Goal: Task Accomplishment & Management: Complete application form

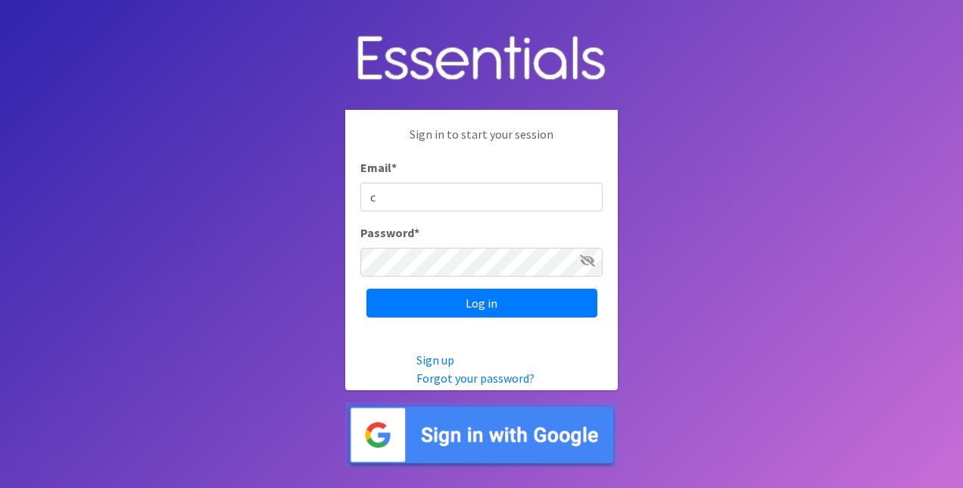
type input "CPprenatalassistance@franciscanalliance.org"
click at [366, 288] on input "Log in" at bounding box center [481, 302] width 231 height 29
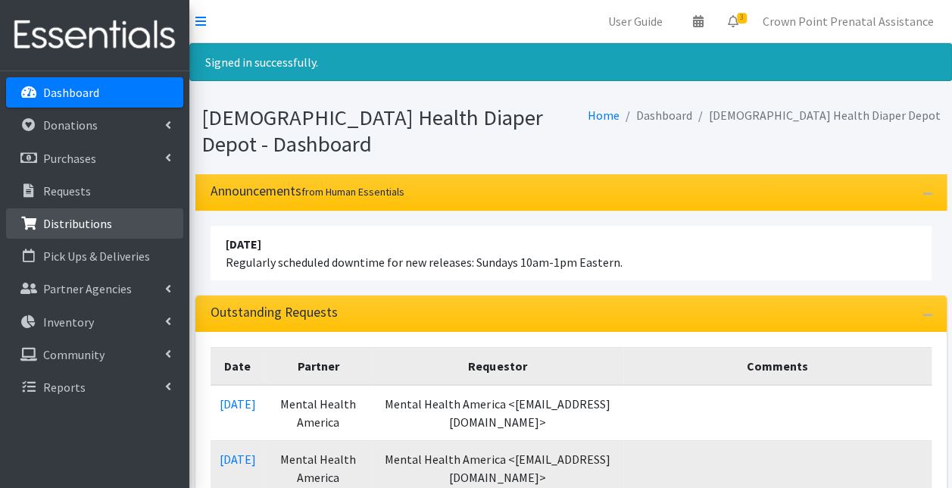
click at [64, 225] on p "Distributions" at bounding box center [77, 223] width 69 height 15
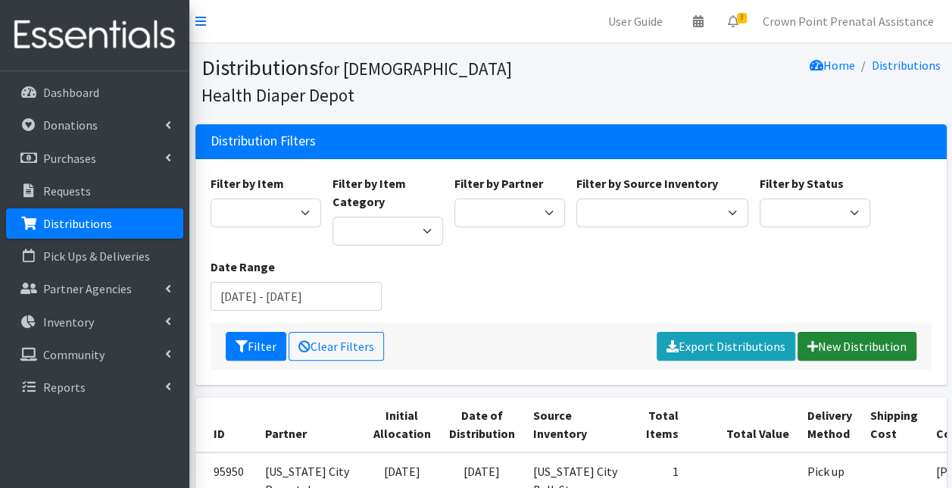
click at [861, 344] on link "New Distribution" at bounding box center [856, 346] width 119 height 29
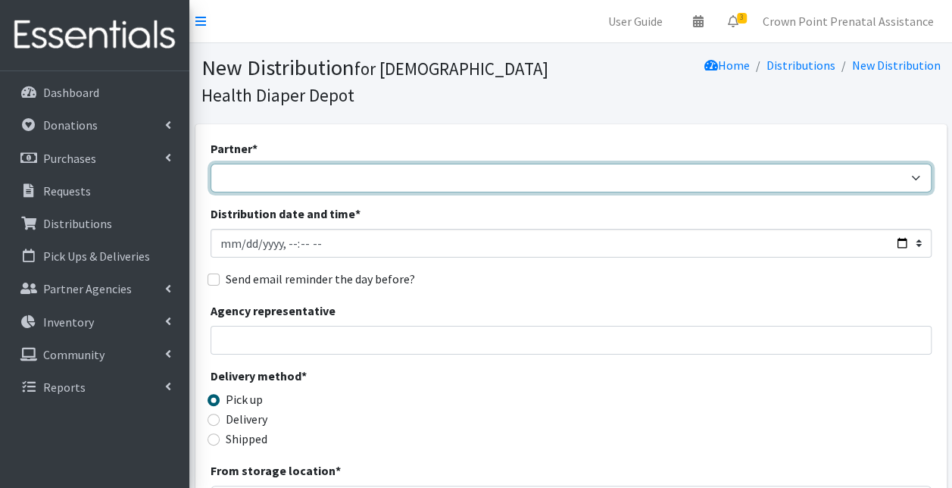
click at [291, 178] on select "ANEW Minitries Crown Point Prenatal Assistance Hammond Prenatal Assistance Prog…" at bounding box center [570, 178] width 721 height 29
select select "2984"
click at [210, 164] on select "ANEW Minitries Crown Point Prenatal Assistance Hammond Prenatal Assistance Prog…" at bounding box center [570, 178] width 721 height 29
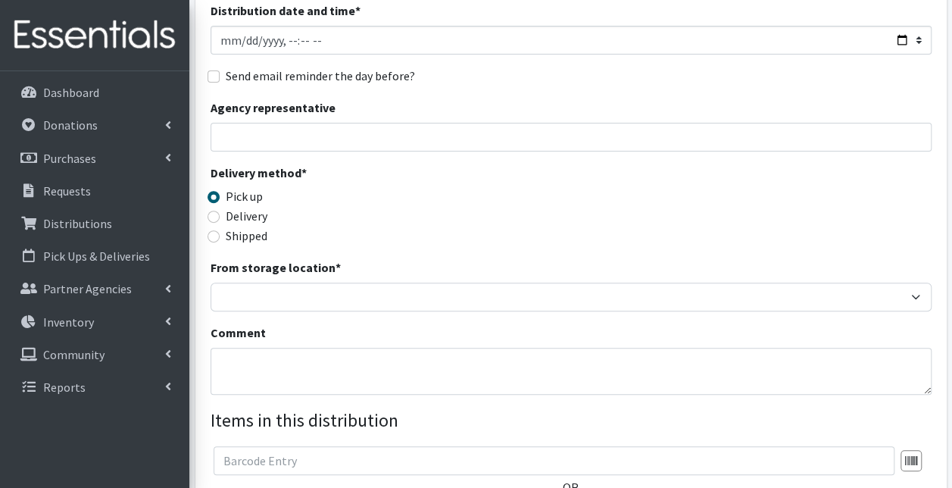
scroll to position [227, 0]
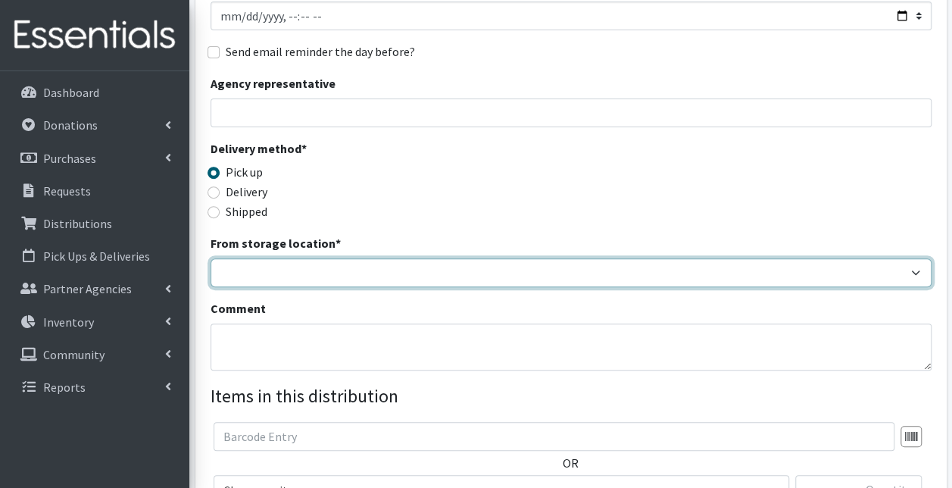
click at [289, 271] on select "Crown Point Bulk Storage Crown Point Prenatal Assistance Program Grant Car Seat…" at bounding box center [570, 272] width 721 height 29
select select "306"
click at [210, 258] on select "Crown Point Bulk Storage Crown Point Prenatal Assistance Program Grant Car Seat…" at bounding box center [570, 272] width 721 height 29
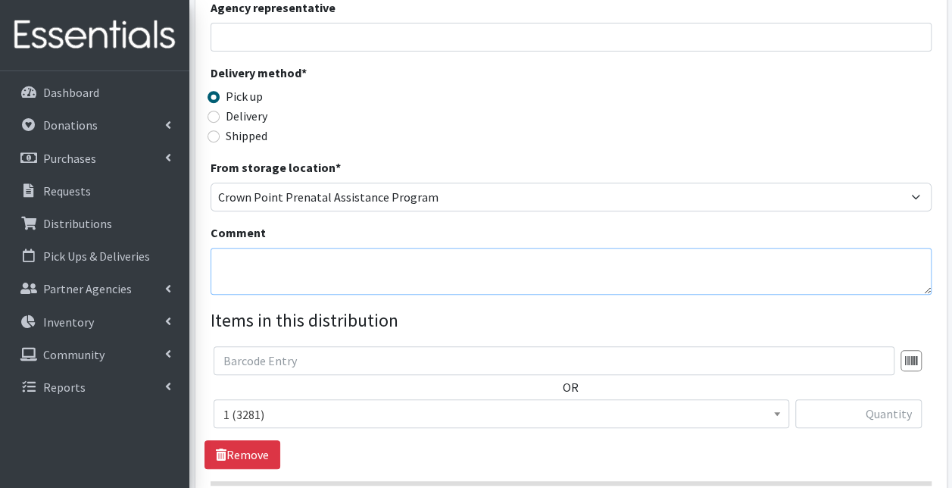
click at [250, 265] on textarea "Comment" at bounding box center [570, 271] width 721 height 47
click at [332, 264] on textarea "Guzman, Andrea com" at bounding box center [570, 271] width 721 height 47
type textarea "Guzman, Andrea completed infant safe sleep class on 7/31/2025"
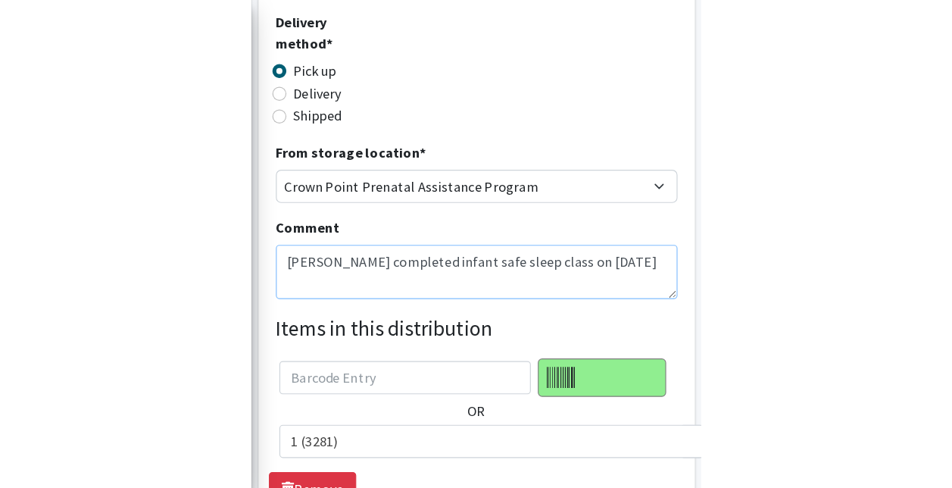
scroll to position [330, 0]
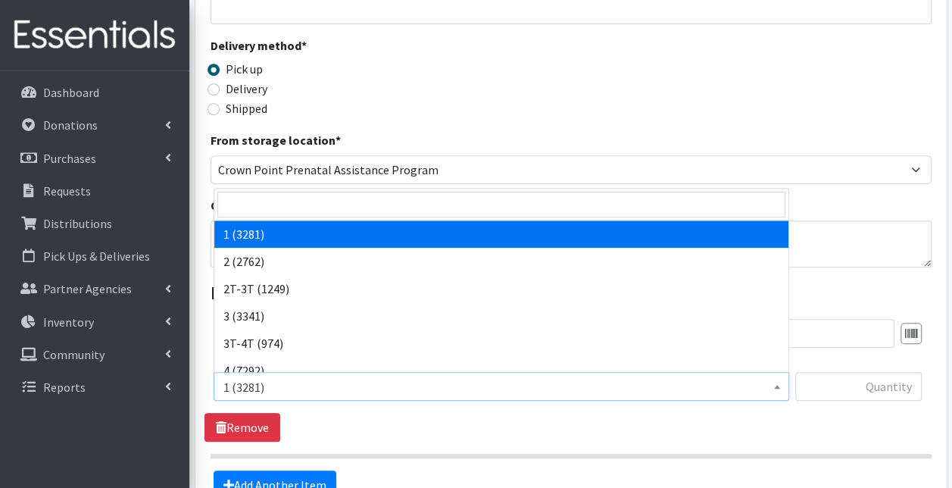
click at [775, 385] on b at bounding box center [777, 387] width 6 height 4
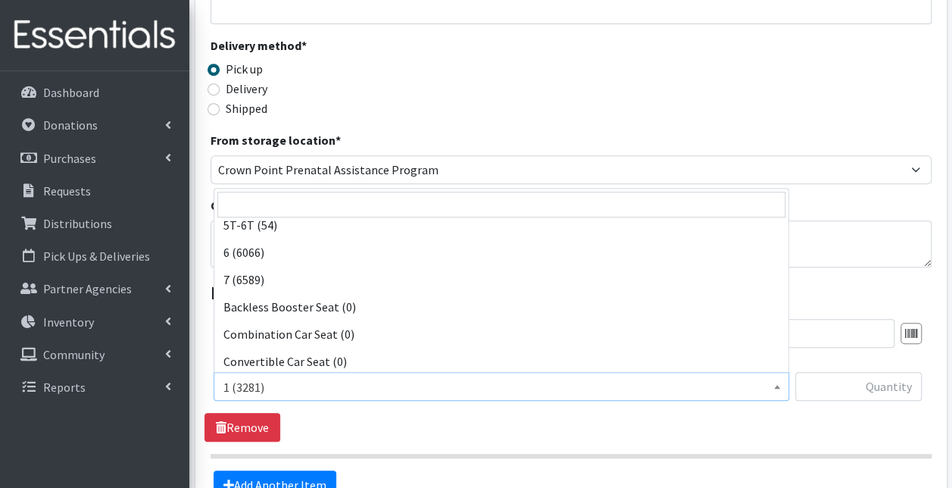
scroll to position [303, 0]
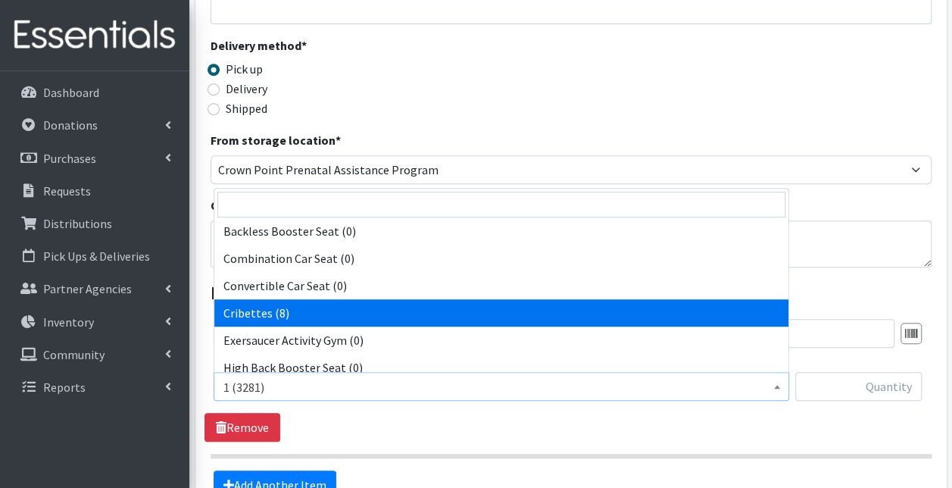
select select "14362"
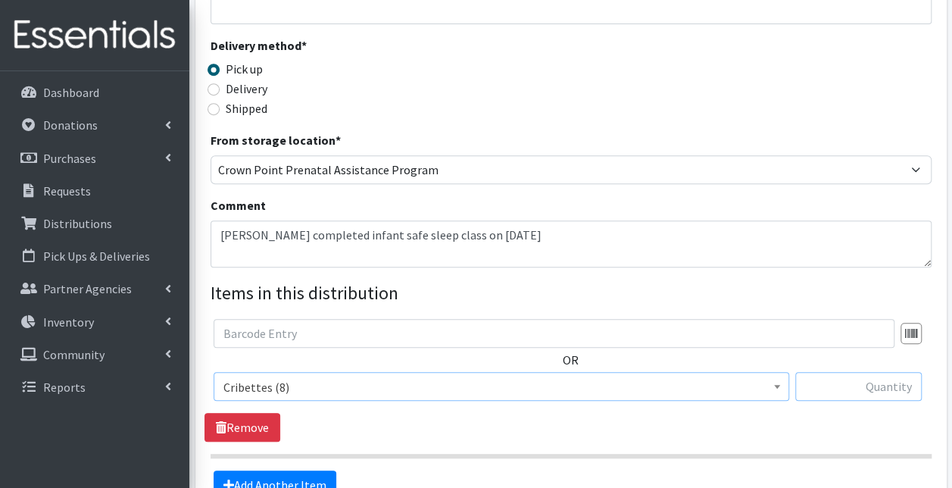
click at [878, 391] on input "text" at bounding box center [858, 386] width 126 height 29
type input "1"
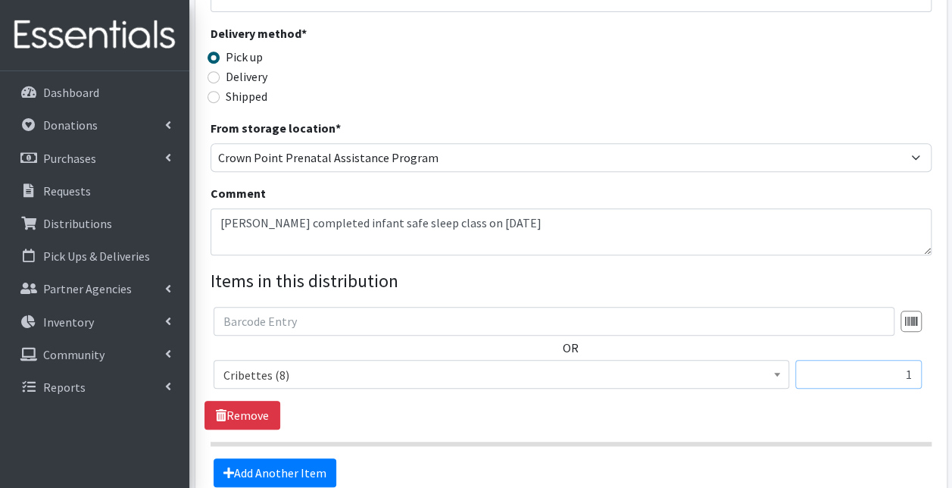
scroll to position [379, 0]
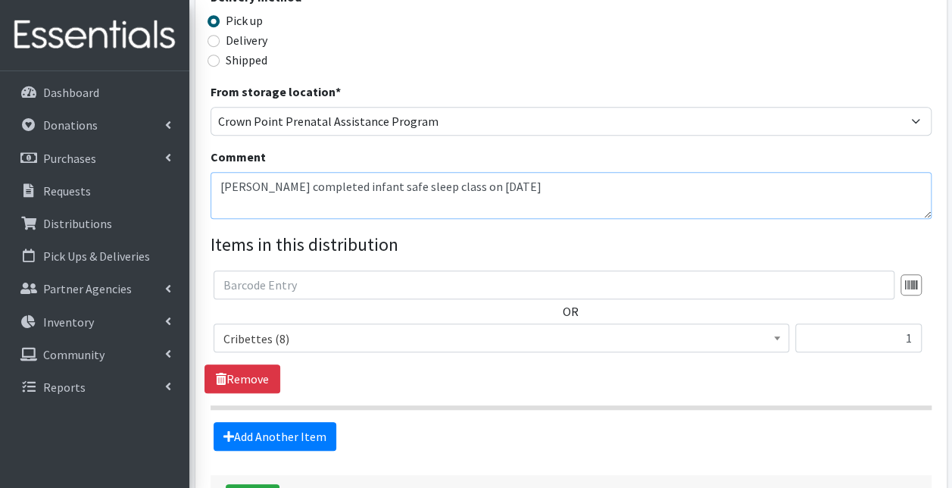
click at [510, 186] on textarea "Guzman, Andrea completed infant safe sleep class on 7/31/2025" at bounding box center [570, 195] width 721 height 47
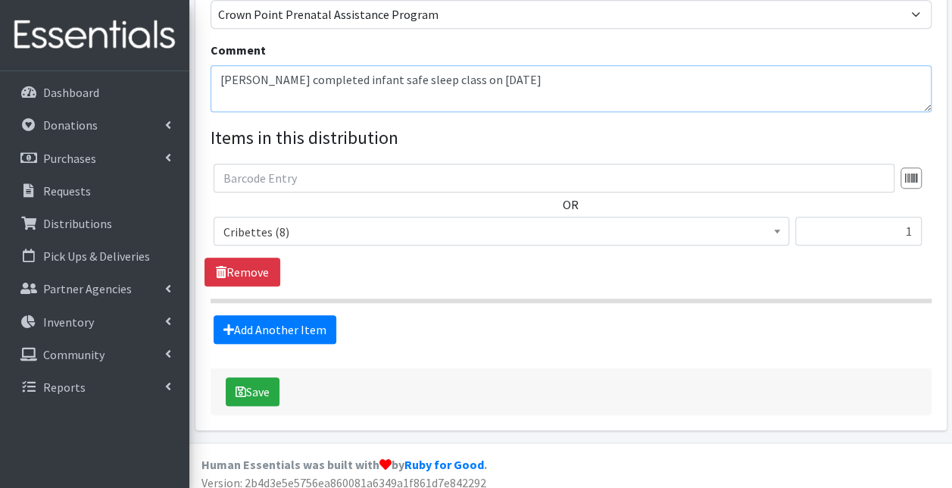
scroll to position [494, 0]
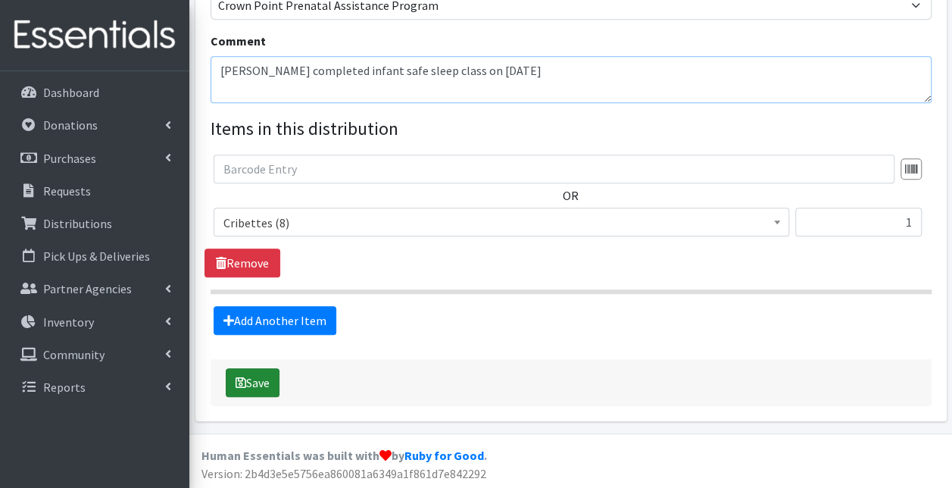
type textarea "[PERSON_NAME] completed infant safe sleep class on [DATE]"
click at [251, 380] on button "Save" at bounding box center [253, 382] width 54 height 29
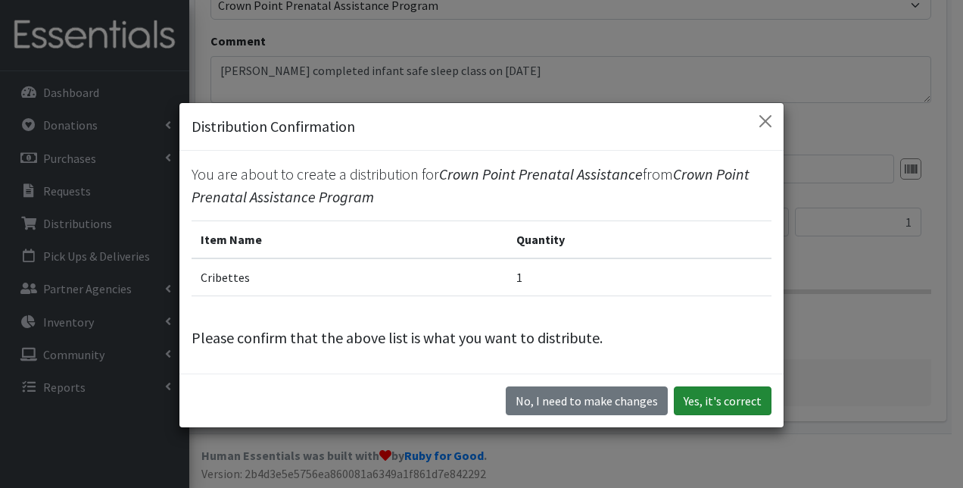
click at [747, 398] on button "Yes, it's correct" at bounding box center [723, 400] width 98 height 29
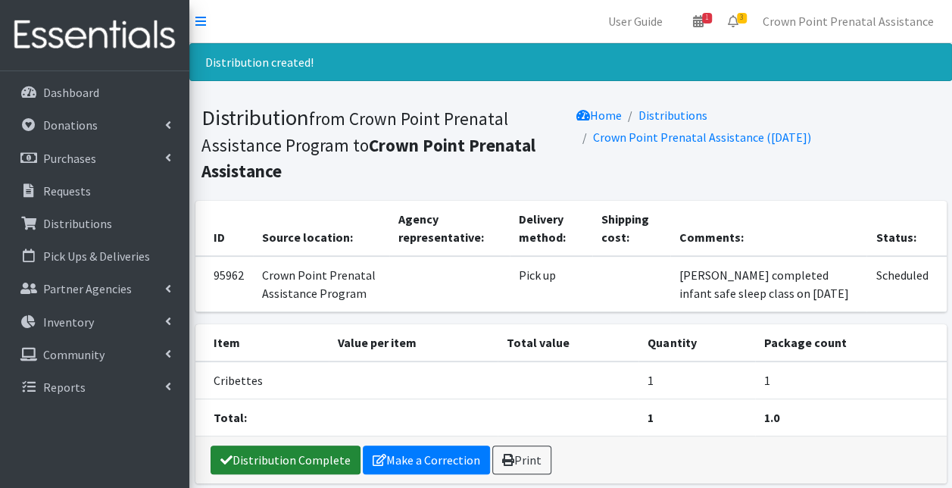
click at [246, 456] on link "Distribution Complete" at bounding box center [285, 459] width 150 height 29
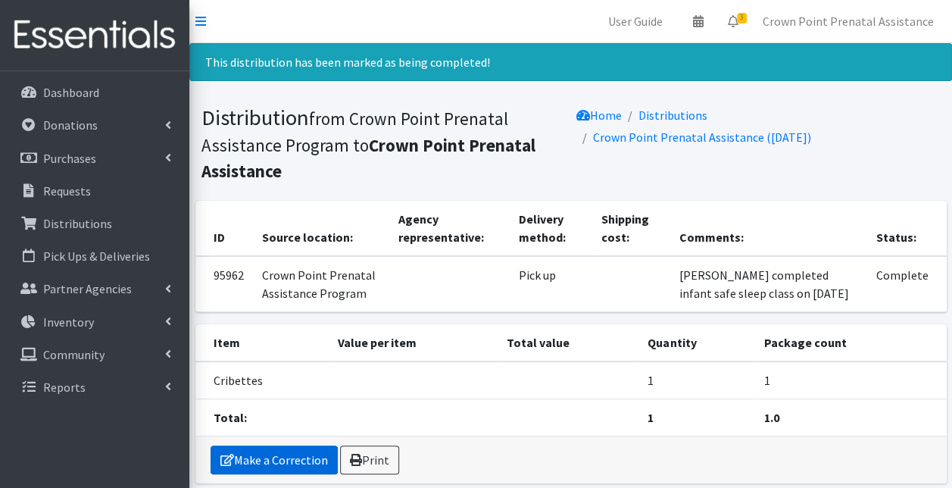
click at [246, 456] on link "Make a Correction" at bounding box center [273, 459] width 127 height 29
